Goal: Transaction & Acquisition: Purchase product/service

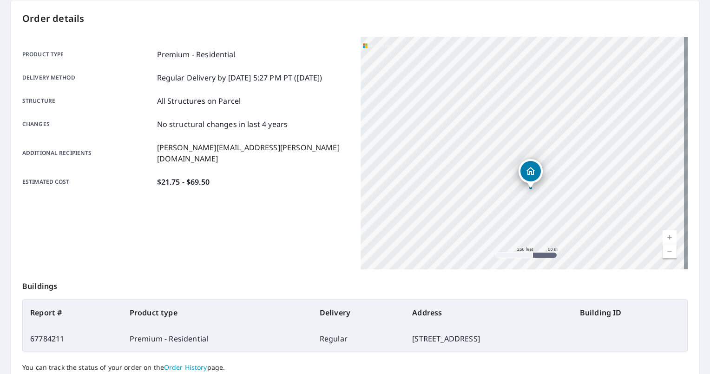
scroll to position [173, 0]
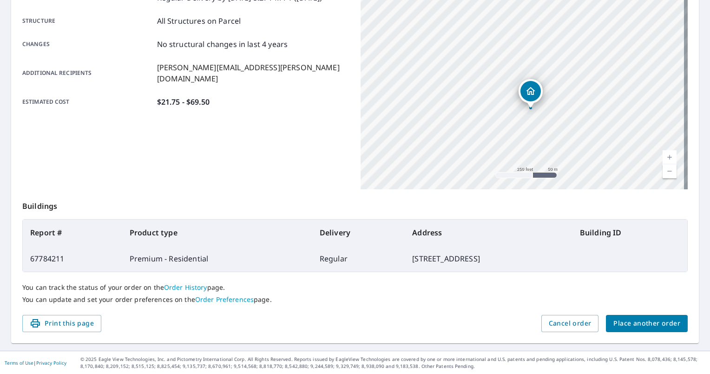
click at [664, 320] on span "Place another order" at bounding box center [647, 323] width 67 height 12
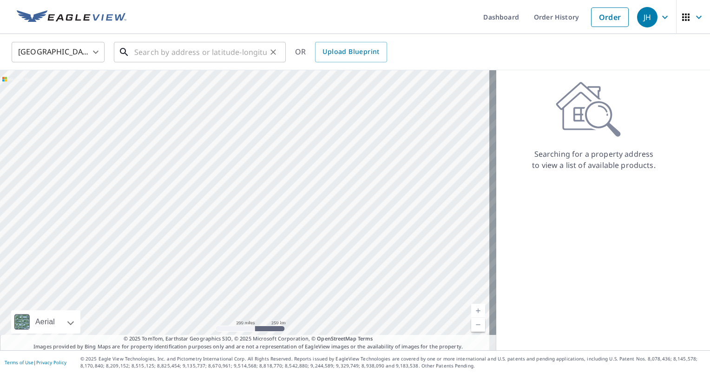
click at [181, 50] on input "text" at bounding box center [200, 52] width 132 height 26
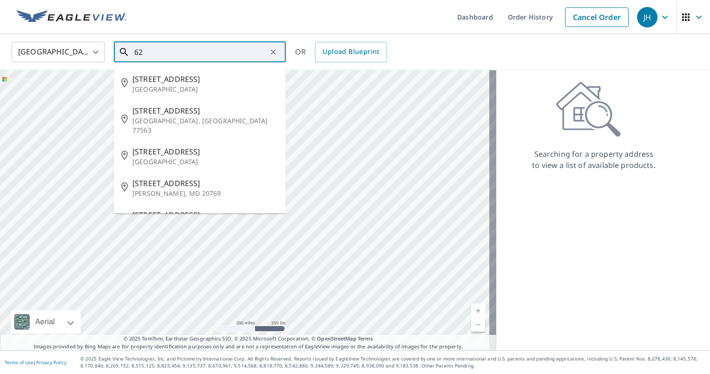
type input "6"
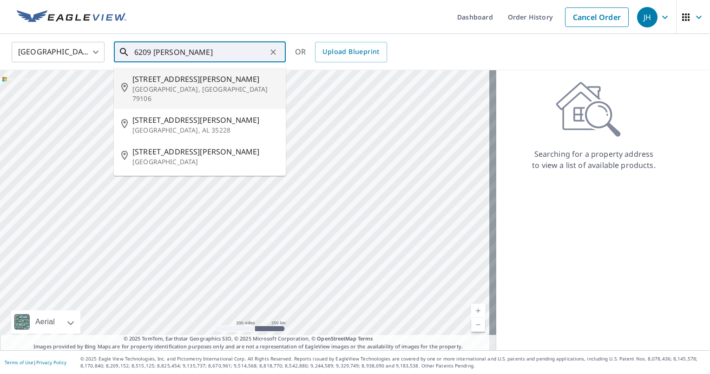
click at [183, 87] on p "[GEOGRAPHIC_DATA], [GEOGRAPHIC_DATA] 79106" at bounding box center [205, 94] width 146 height 19
type input "[STREET_ADDRESS][PERSON_NAME]"
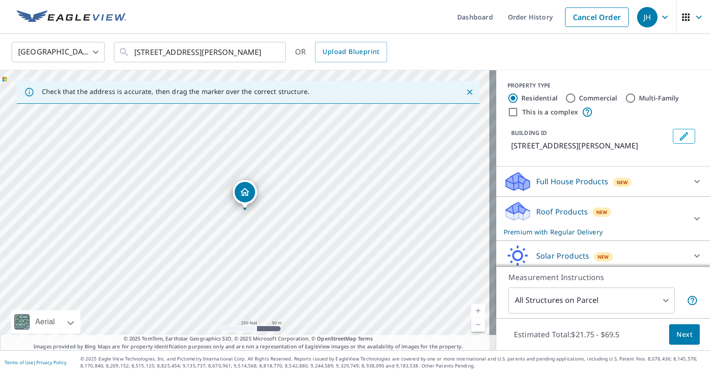
click at [669, 335] on button "Next" at bounding box center [684, 334] width 31 height 21
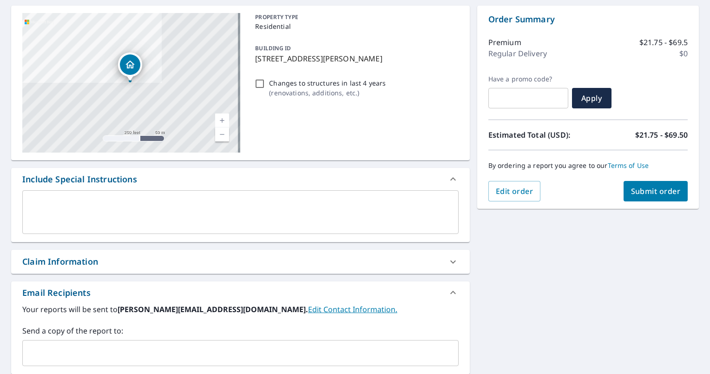
scroll to position [93, 0]
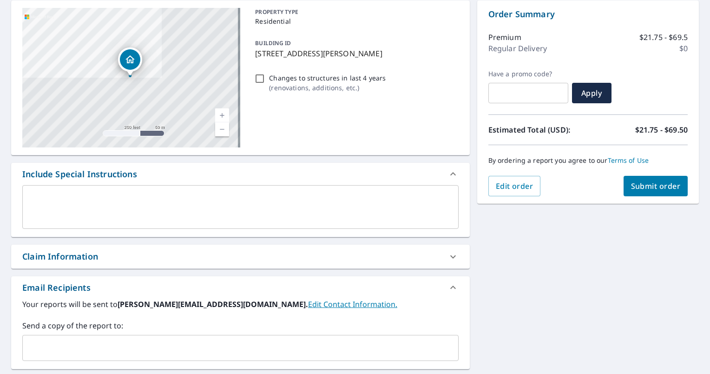
click at [294, 250] on div "Claim Information" at bounding box center [232, 256] width 420 height 13
checkbox input "true"
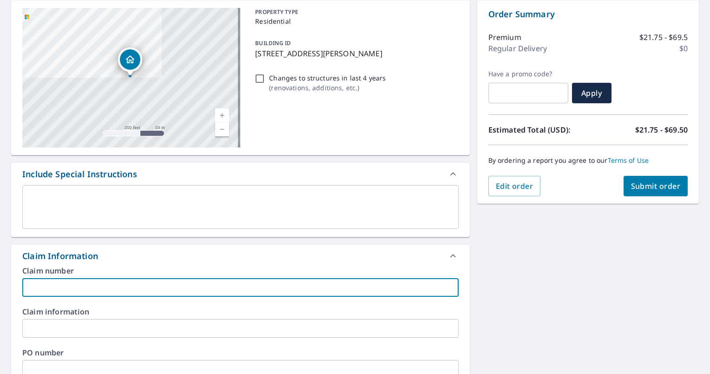
click at [174, 284] on input "text" at bounding box center [240, 287] width 436 height 19
type input "C"
checkbox input "true"
type input "Ce"
checkbox input "true"
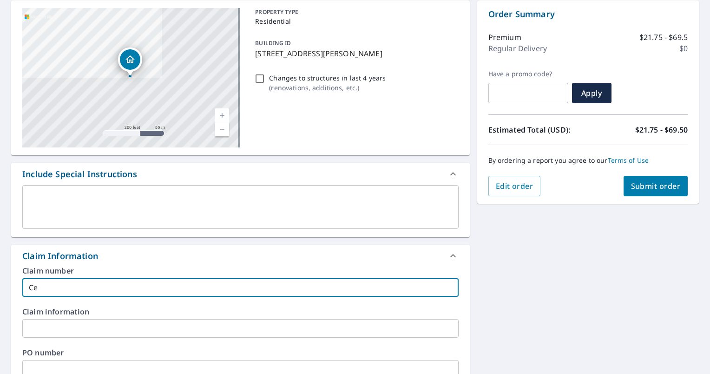
type input "Cec"
checkbox input "true"
type input "Ceci"
checkbox input "true"
type input "[PERSON_NAME]"
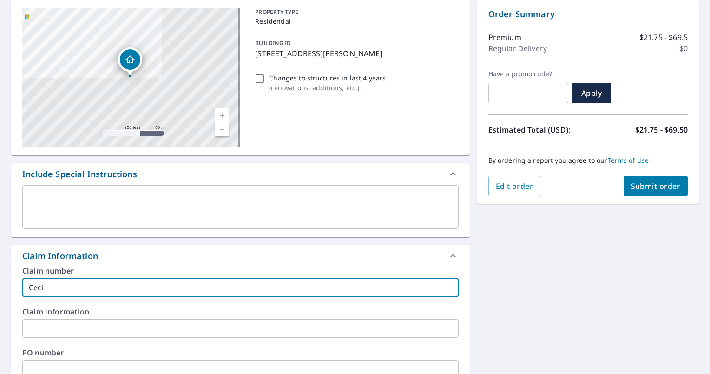
checkbox input "true"
type input "[PERSON_NAME]"
checkbox input "true"
type input "[PERSON_NAME]"
checkbox input "true"
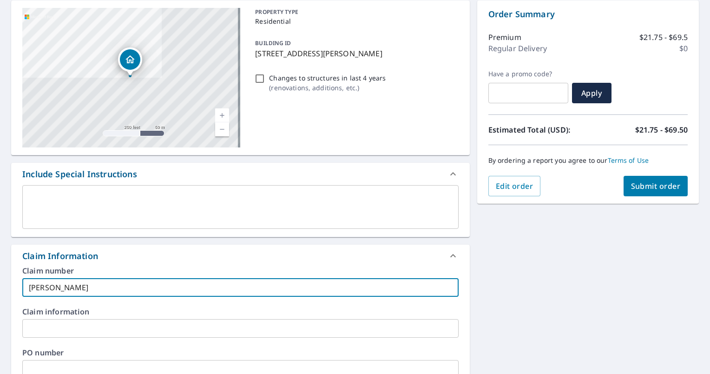
type input "[PERSON_NAME]"
checkbox input "true"
type input "[PERSON_NAME]"
checkbox input "true"
type input "[PERSON_NAME]"
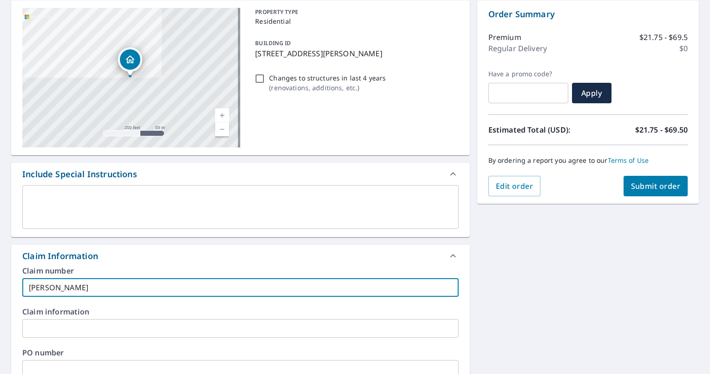
checkbox input "true"
type input "[PERSON_NAME]"
checkbox input "true"
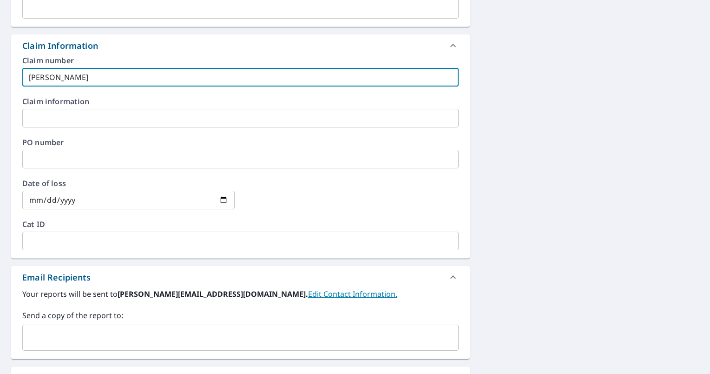
scroll to position [325, 0]
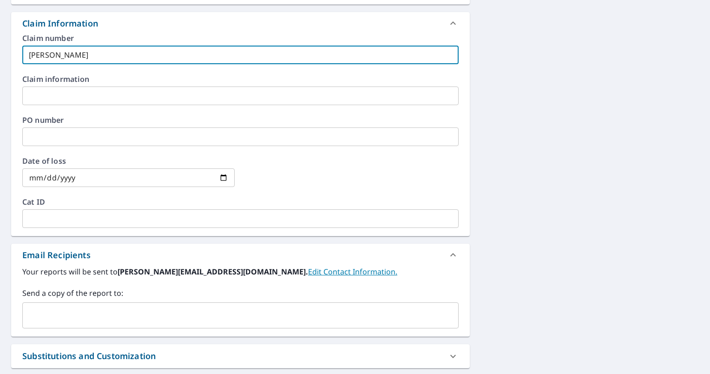
click at [152, 305] on div "​" at bounding box center [240, 315] width 436 height 26
type input "[PERSON_NAME]"
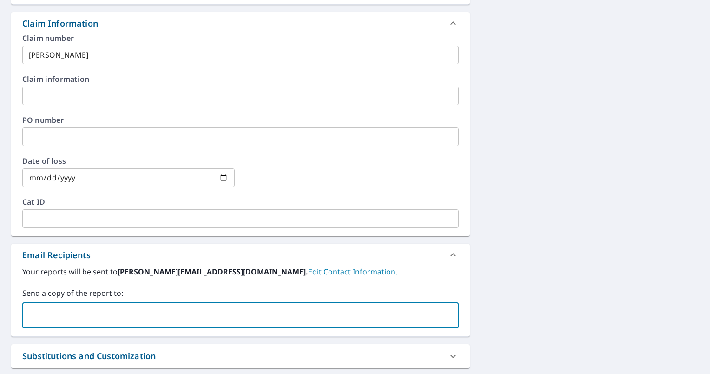
type input "g"
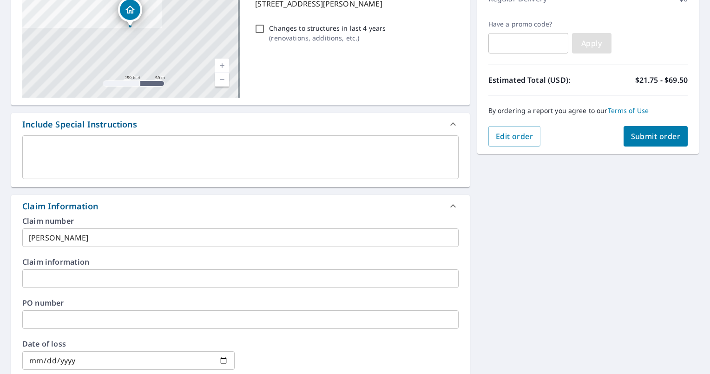
scroll to position [0, 0]
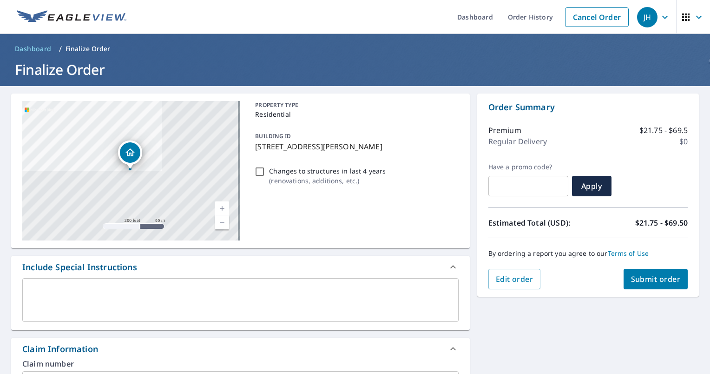
type input "[PERSON_NAME][EMAIL_ADDRESS][PERSON_NAME][DOMAIN_NAME]"
click at [643, 275] on span "Submit order" at bounding box center [656, 279] width 50 height 10
checkbox input "true"
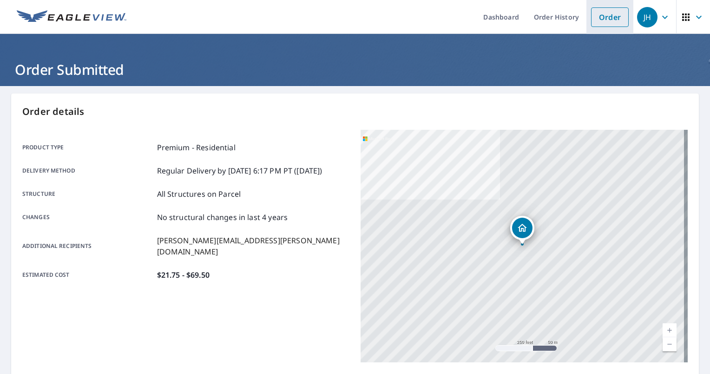
click at [596, 26] on link "Order" at bounding box center [610, 17] width 38 height 20
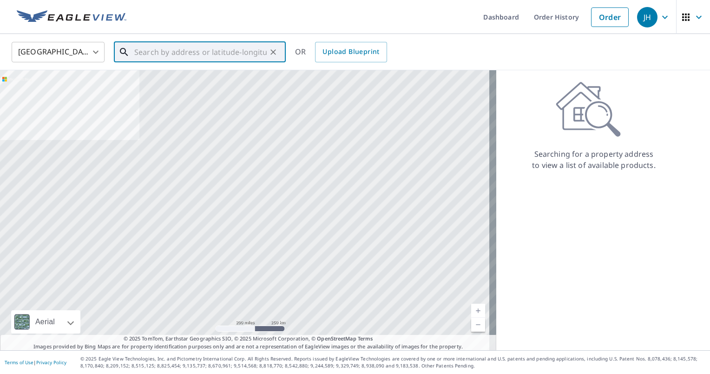
click at [185, 56] on input "text" at bounding box center [200, 52] width 132 height 26
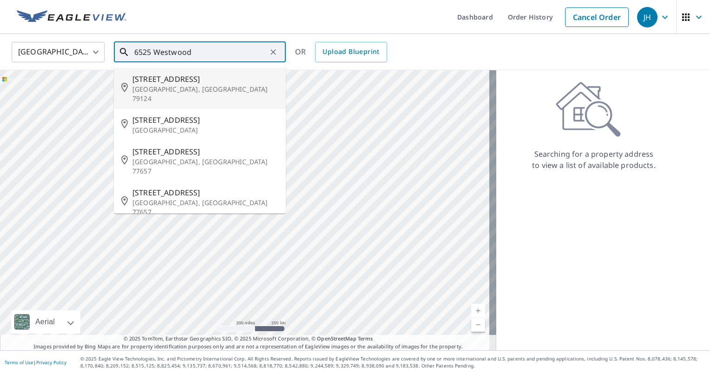
click at [188, 82] on span "[STREET_ADDRESS]" at bounding box center [205, 78] width 146 height 11
type input "[STREET_ADDRESS][PERSON_NAME]"
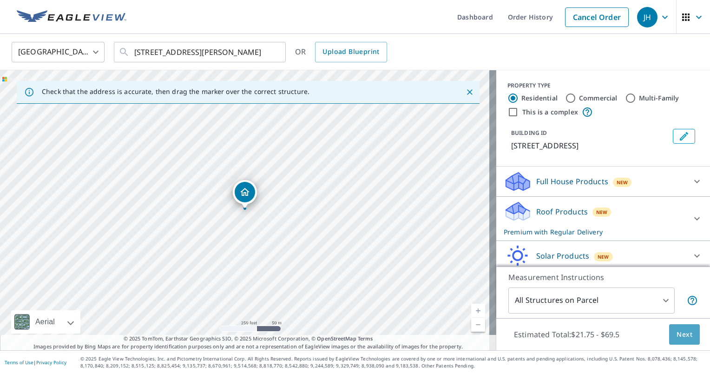
click at [669, 337] on button "Next" at bounding box center [684, 334] width 31 height 21
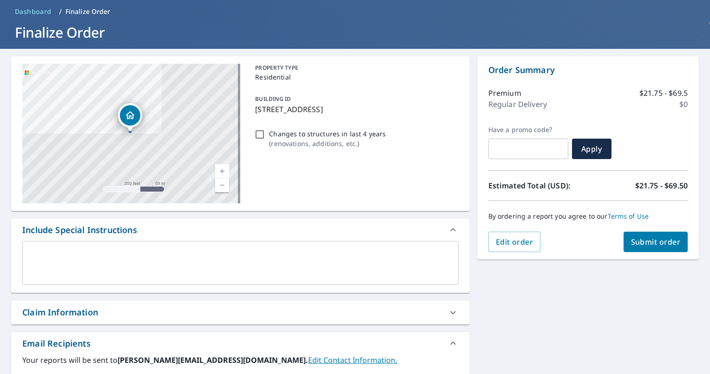
scroll to position [93, 0]
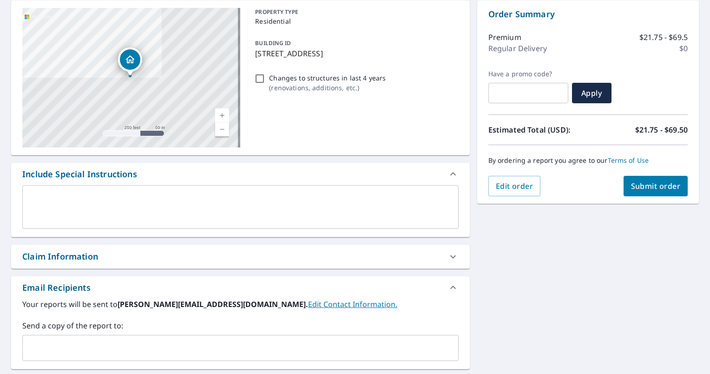
click at [147, 262] on div "Claim Information" at bounding box center [240, 256] width 459 height 24
checkbox input "true"
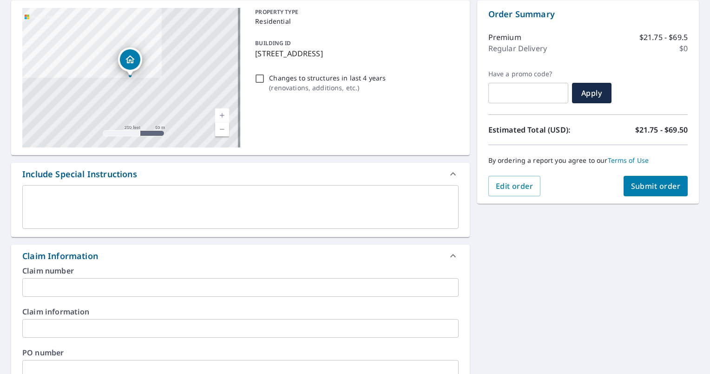
click at [145, 283] on input "text" at bounding box center [240, 287] width 436 height 19
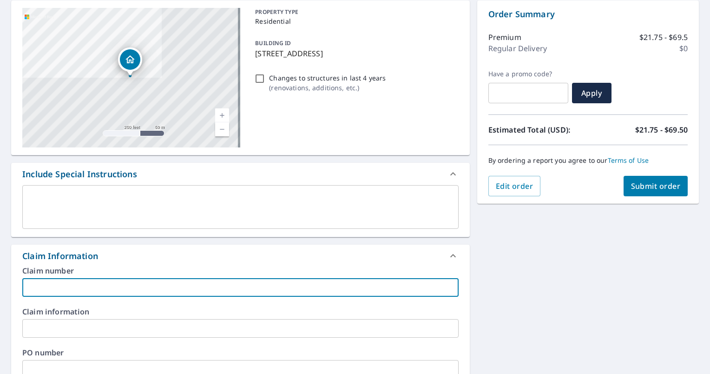
type input "T"
checkbox input "true"
type input "Te"
checkbox input "true"
type input "Ter"
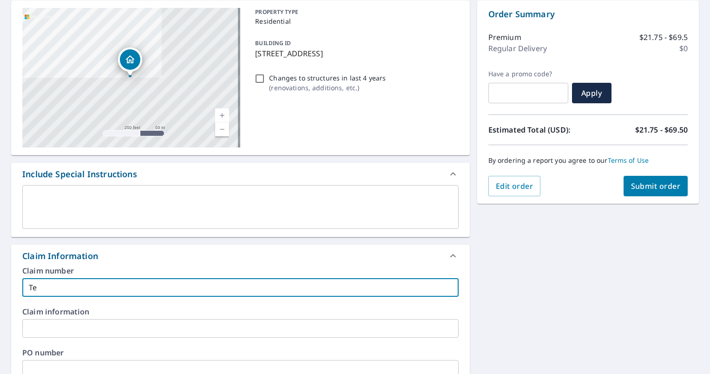
checkbox input "true"
type input "Terr"
checkbox input "true"
type input "Terre"
checkbox input "true"
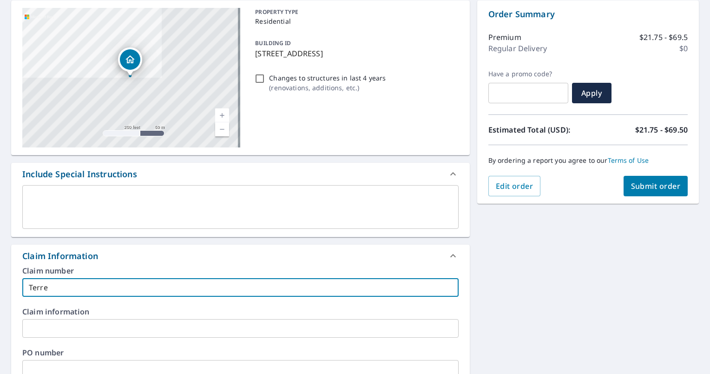
type input "Terren"
checkbox input "true"
type input "Terrenc"
checkbox input "true"
type input "[PERSON_NAME]"
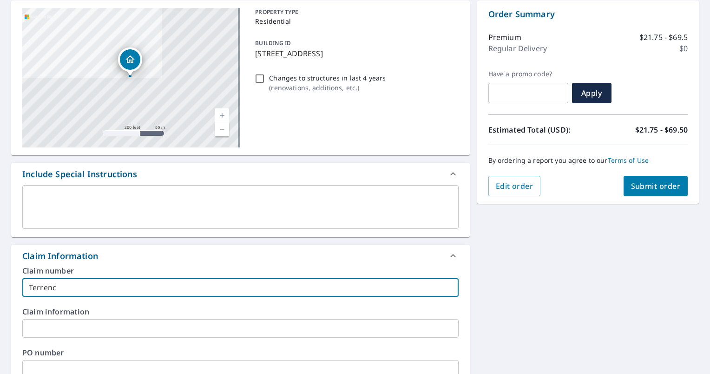
checkbox input "true"
type input "[PERSON_NAME]"
checkbox input "true"
type input "[PERSON_NAME]"
checkbox input "true"
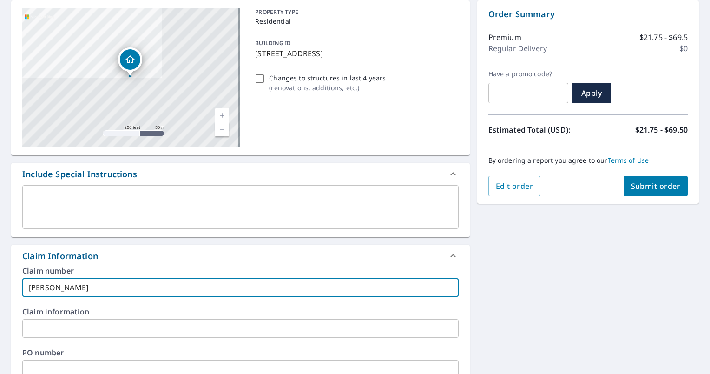
type input "[PERSON_NAME]"
checkbox input "true"
type input "[PERSON_NAME]"
checkbox input "true"
type input "[PERSON_NAME]"
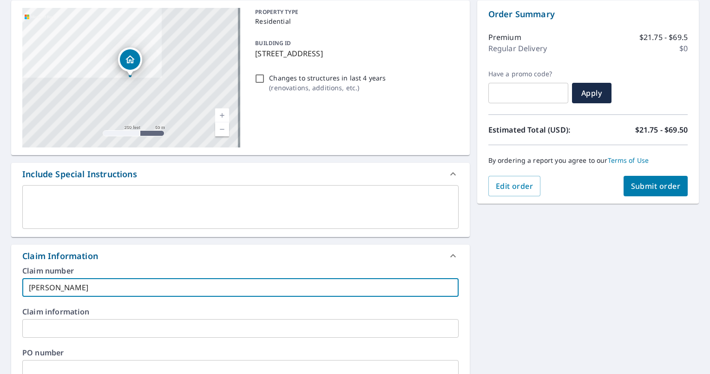
checkbox input "true"
type input "[PERSON_NAME]"
checkbox input "true"
type input "[PERSON_NAME]"
checkbox input "true"
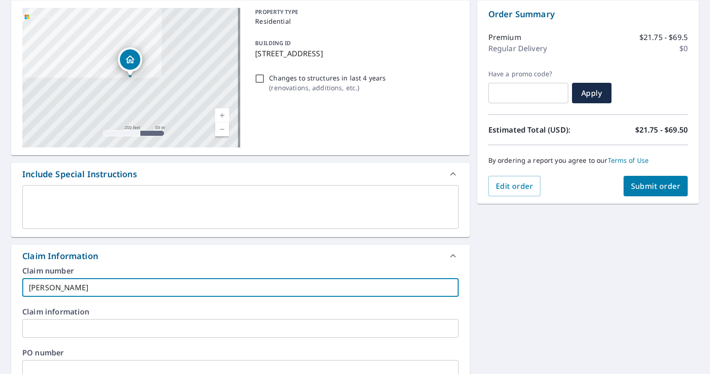
type input "[PERSON_NAME]"
checkbox input "true"
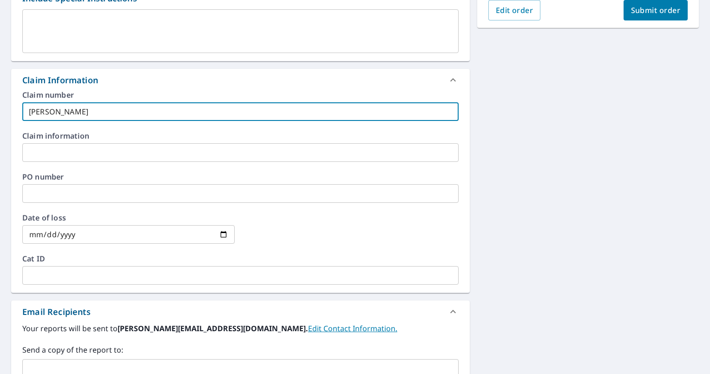
scroll to position [279, 0]
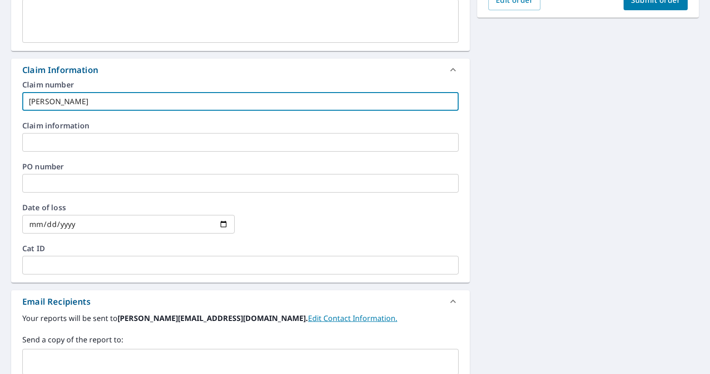
type input "[PERSON_NAME]"
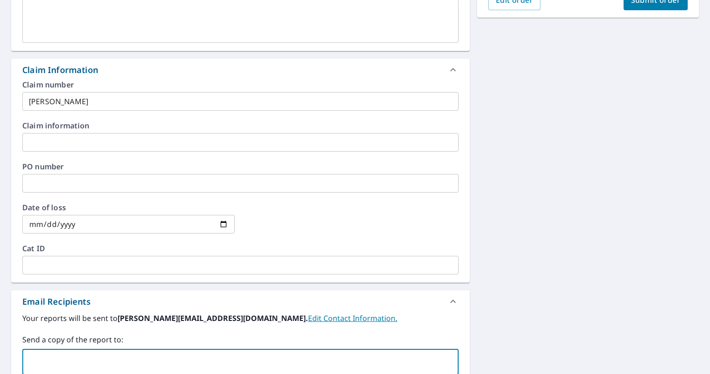
click at [142, 358] on input "text" at bounding box center [233, 362] width 414 height 18
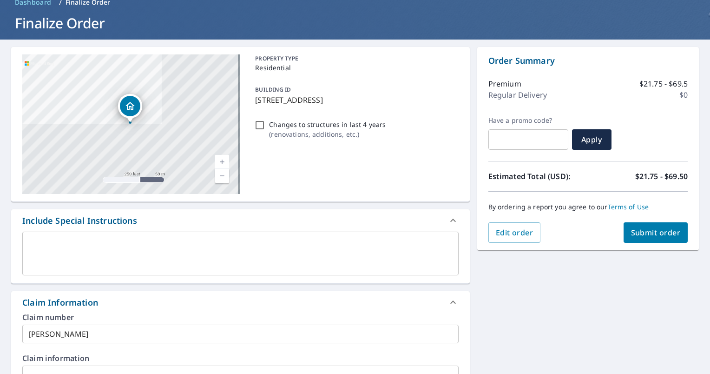
type input "[PERSON_NAME][EMAIL_ADDRESS][PERSON_NAME][DOMAIN_NAME]"
click at [663, 229] on span "Submit order" at bounding box center [656, 232] width 50 height 10
checkbox input "true"
